Goal: Register for event/course

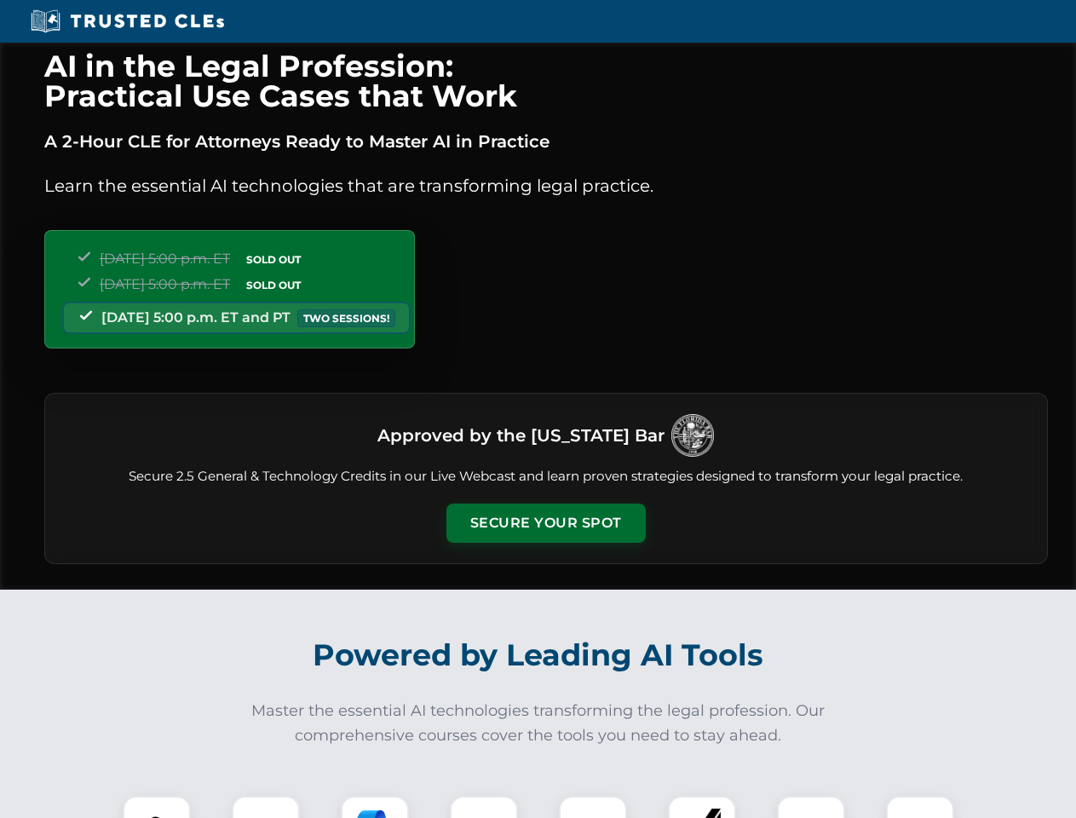
click at [545, 523] on button "Secure Your Spot" at bounding box center [545, 523] width 199 height 39
click at [157, 807] on img at bounding box center [156, 829] width 49 height 49
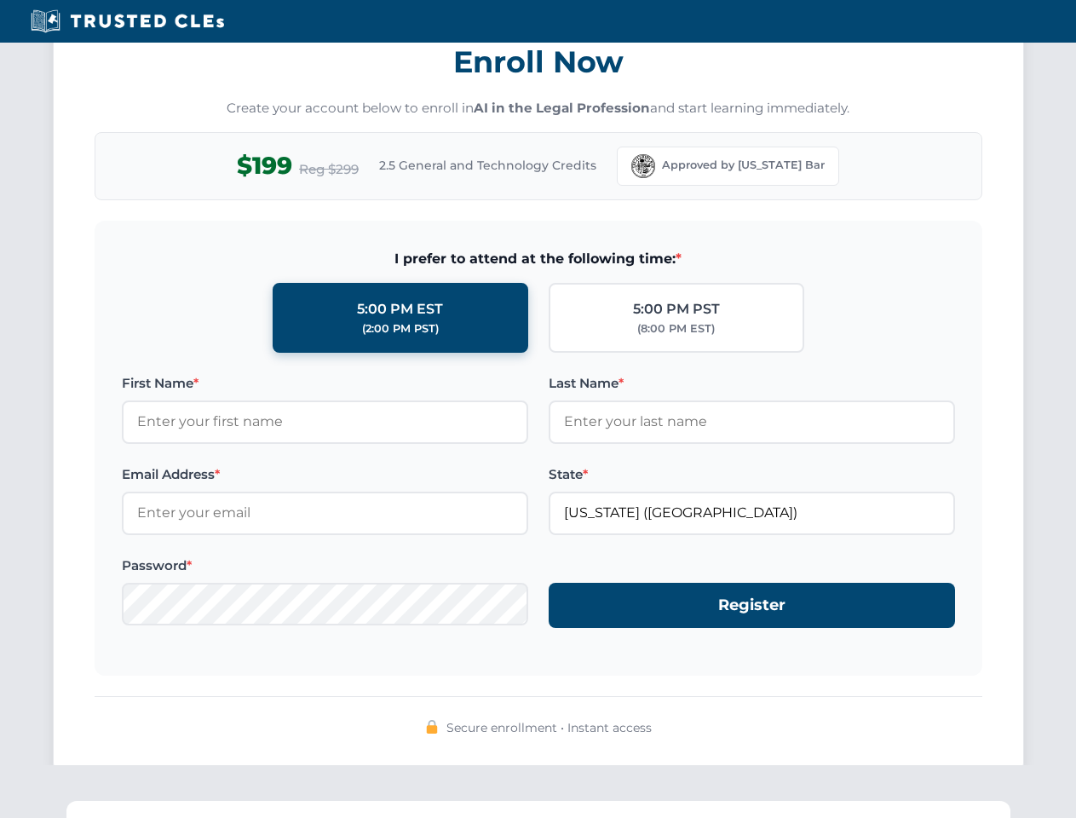
scroll to position [1672, 0]
